Goal: Information Seeking & Learning: Learn about a topic

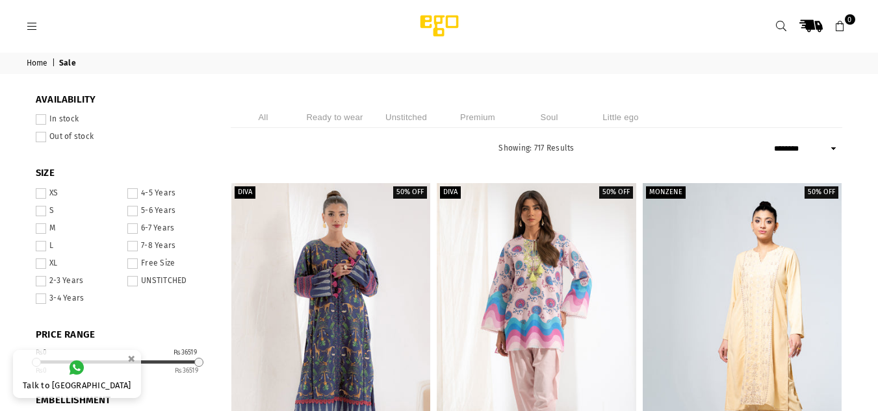
select select "******"
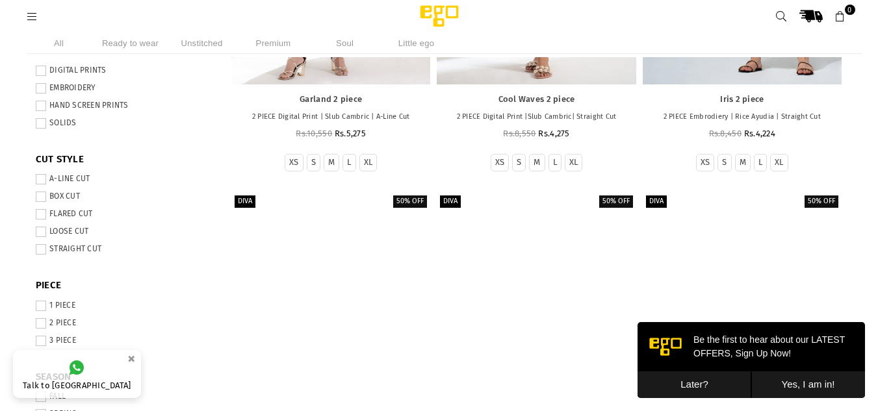
scroll to position [422, 0]
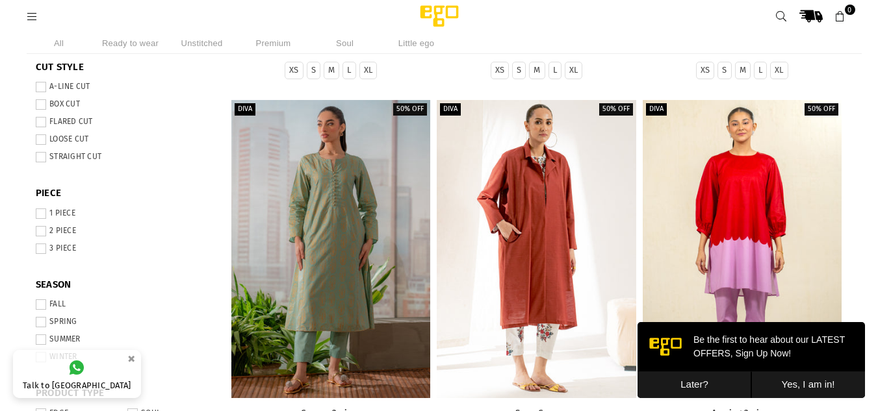
drag, startPoint x: 40, startPoint y: 122, endPoint x: 196, endPoint y: 83, distance: 160.3
click at [205, 78] on div "CUT STYLE A-LINE CUT BOX CUT FLARED CUT LOOSE CUT STRAIGHT CUT" at bounding box center [123, 114] width 175 height 107
drag, startPoint x: 77, startPoint y: 120, endPoint x: 62, endPoint y: 122, distance: 14.5
click at [62, 122] on label "FLARED CUT" at bounding box center [123, 122] width 175 height 10
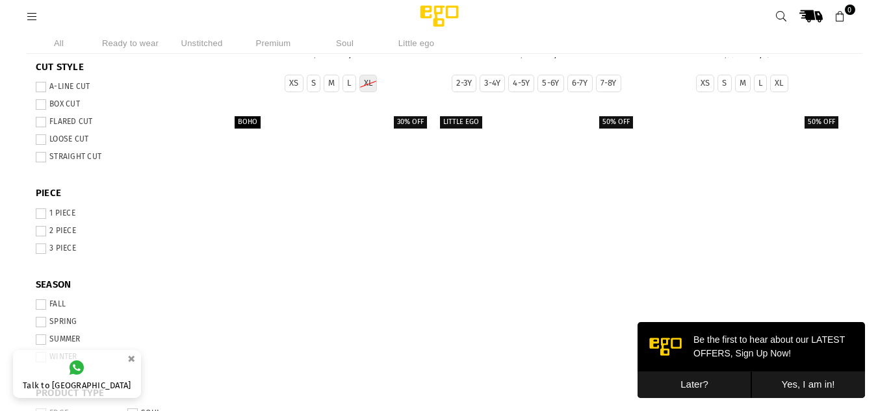
scroll to position [436, 0]
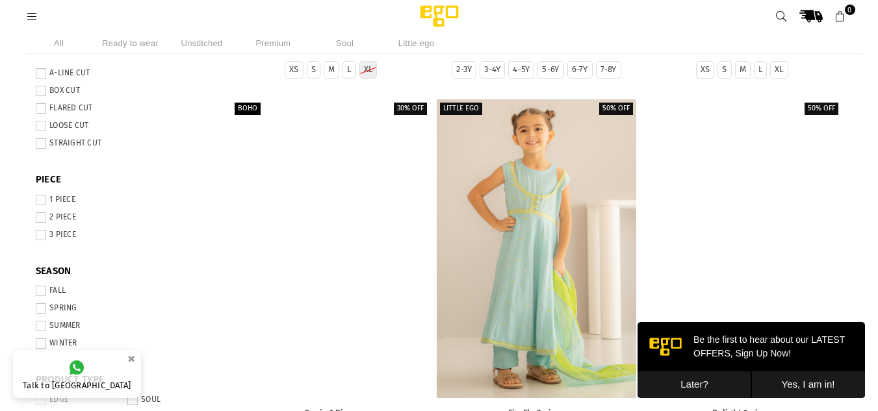
click at [64, 104] on label "FLARED CUT" at bounding box center [123, 108] width 175 height 10
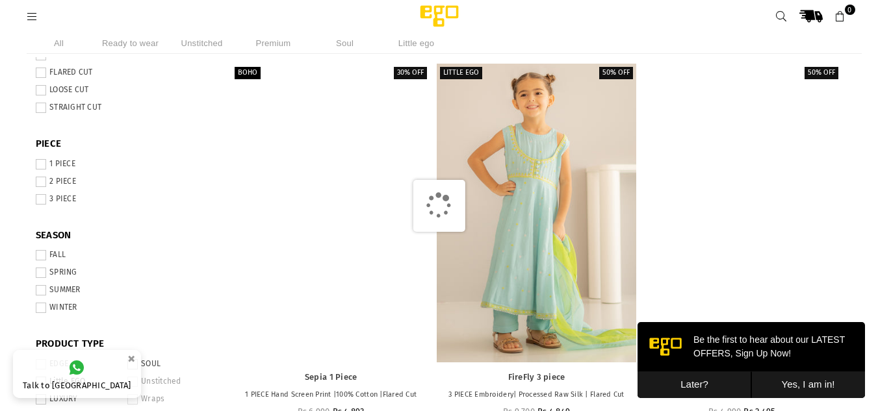
scroll to position [566, 0]
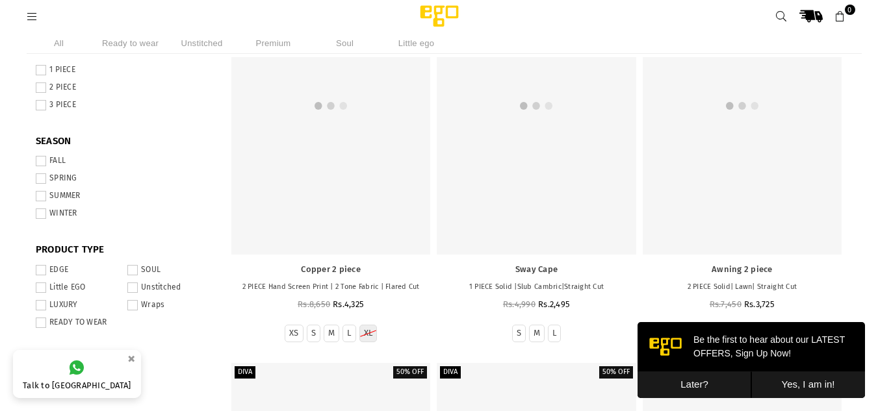
scroll to position [552, 0]
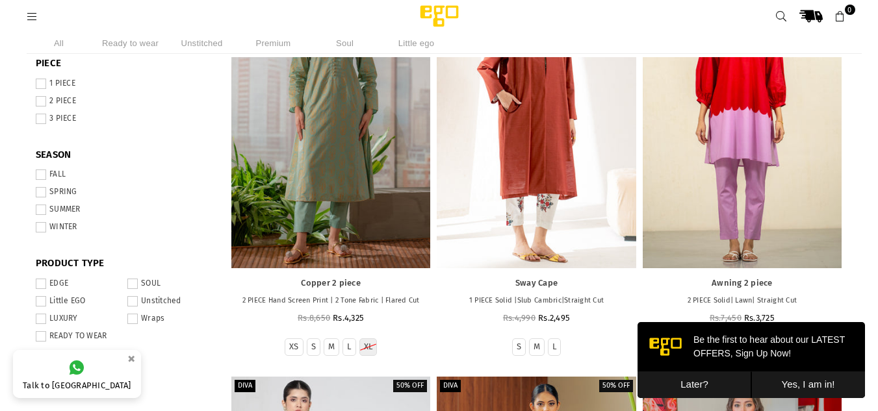
click at [71, 218] on li "SUMMER" at bounding box center [123, 212] width 175 height 18
click at [70, 225] on label "WINTER" at bounding box center [123, 227] width 175 height 10
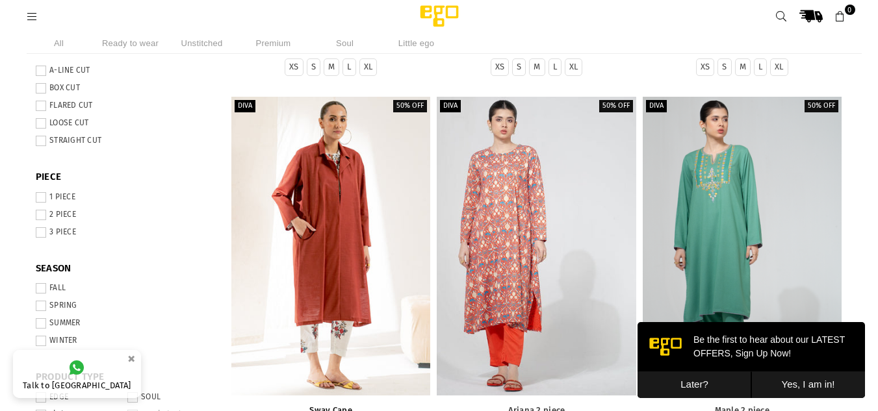
scroll to position [371, 0]
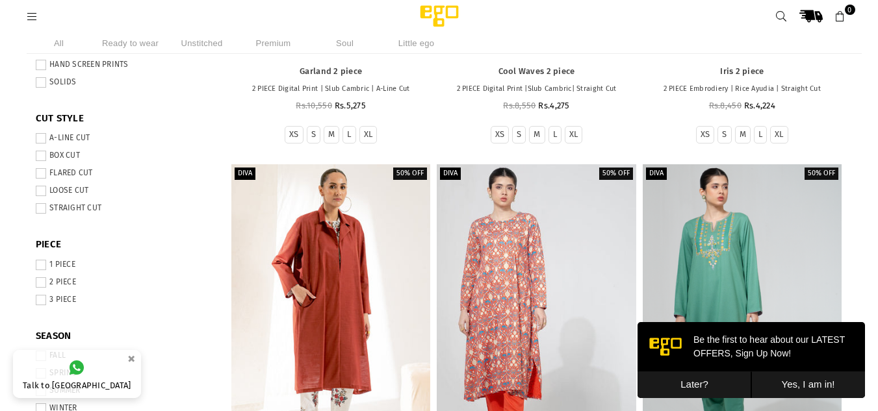
click at [781, 380] on button "Yes, I am in!" at bounding box center [808, 385] width 114 height 27
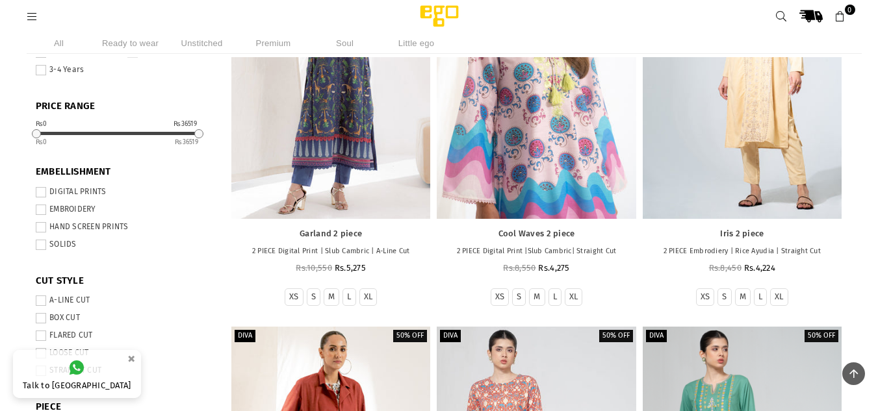
scroll to position [14, 0]
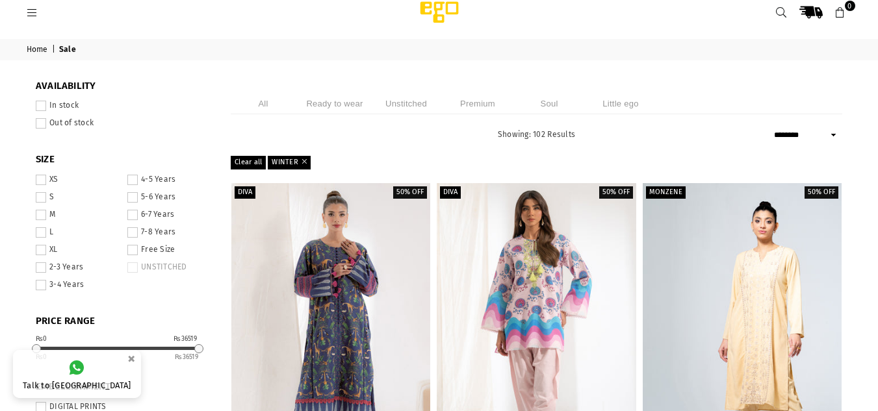
click at [777, 14] on icon at bounding box center [782, 13] width 12 height 12
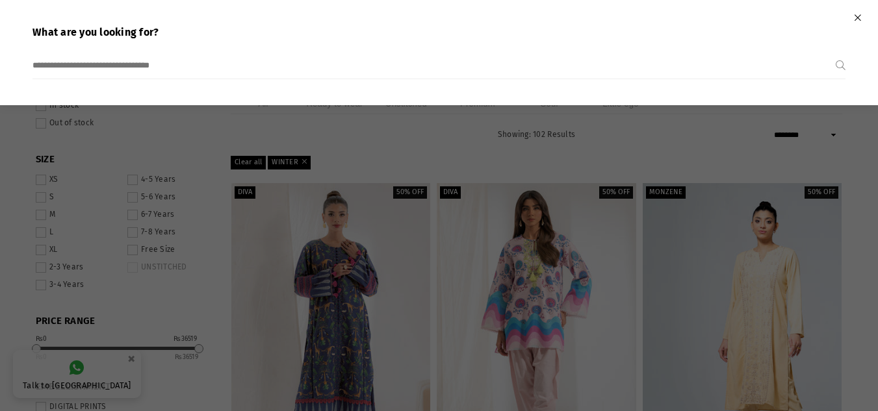
click at [435, 72] on input "search" at bounding box center [433, 66] width 803 height 26
type input "*****"
click at [835, 53] on button "Submit" at bounding box center [840, 66] width 10 height 26
